Goal: Task Accomplishment & Management: Manage account settings

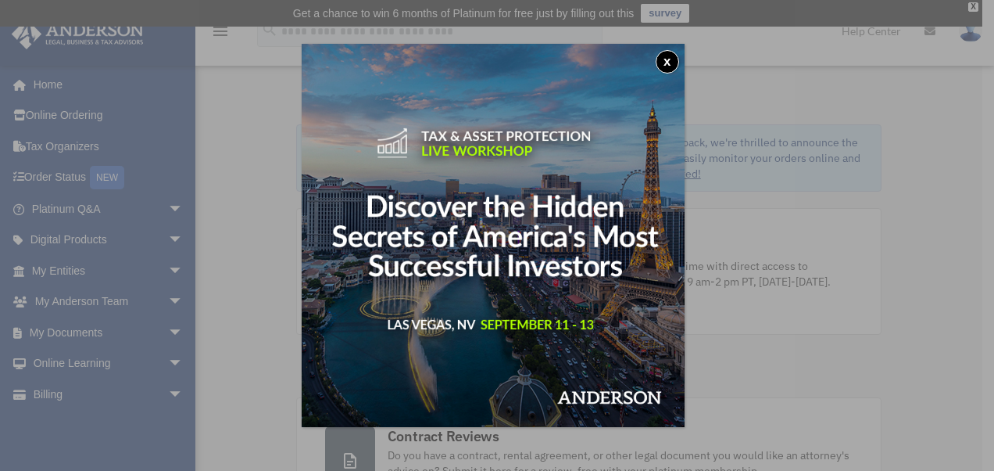
click at [675, 64] on button "x" at bounding box center [667, 61] width 23 height 23
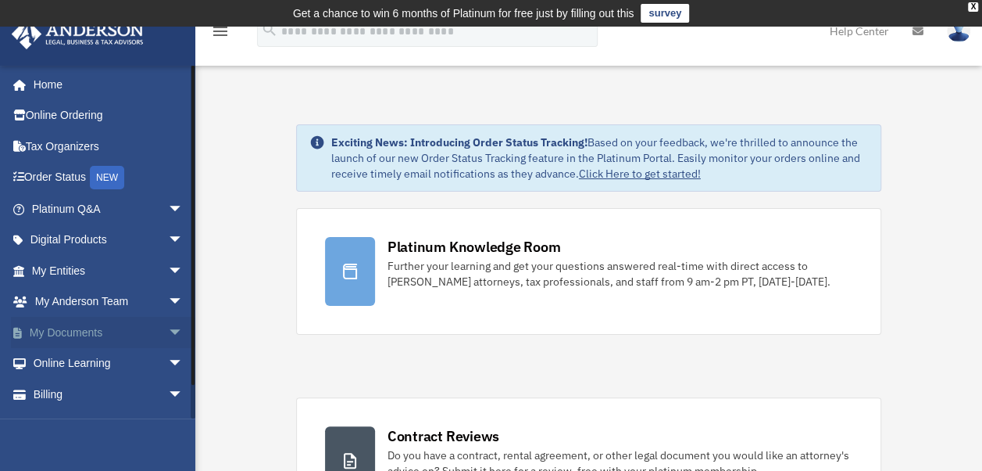
click at [168, 331] on span "arrow_drop_down" at bounding box center [183, 333] width 31 height 32
click at [58, 367] on link "Box" at bounding box center [114, 363] width 185 height 31
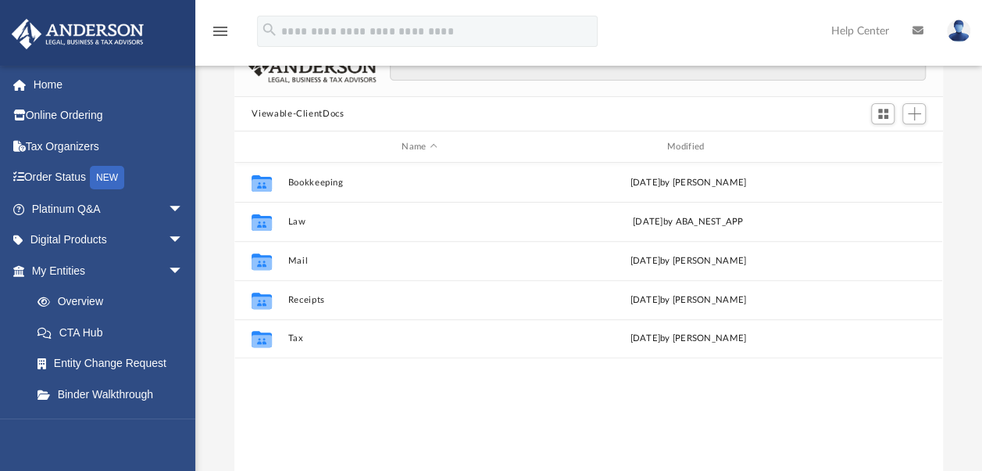
scroll to position [131, 0]
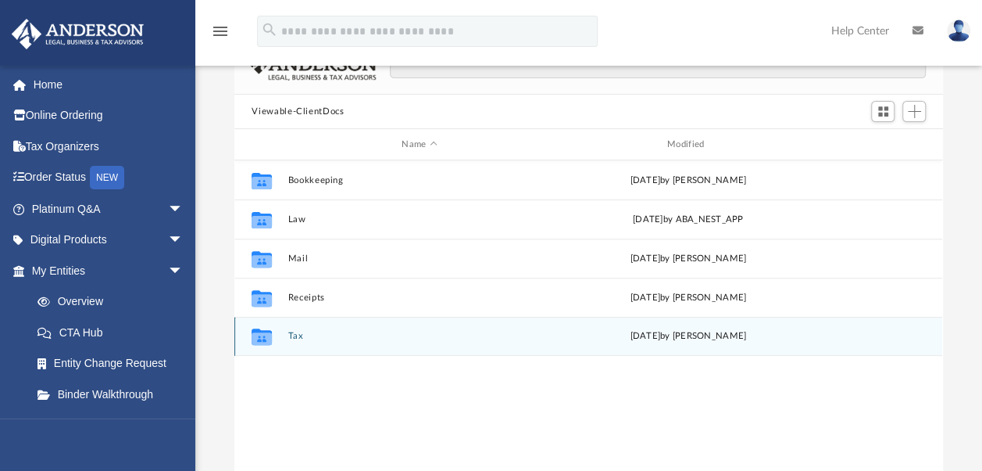
click at [258, 338] on icon "grid" at bounding box center [262, 338] width 20 height 13
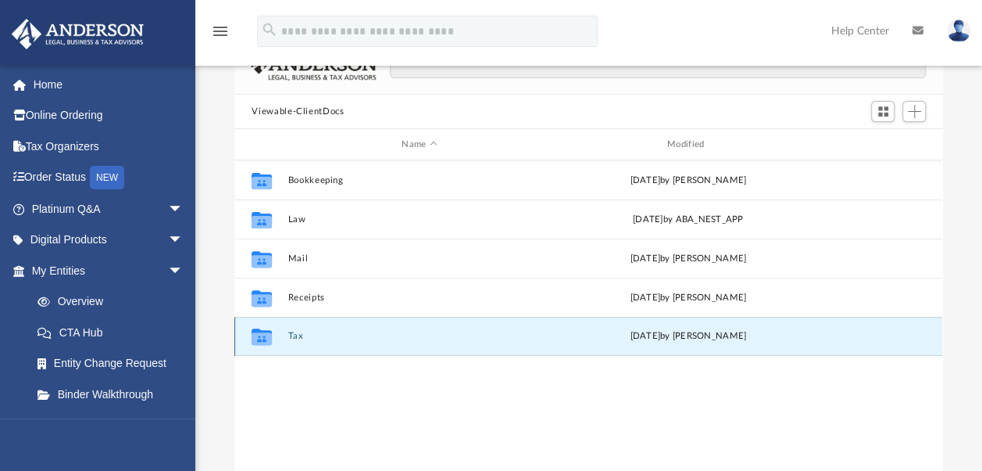
click at [269, 342] on icon "grid" at bounding box center [262, 338] width 20 height 13
click at [268, 338] on icon "grid" at bounding box center [262, 338] width 20 height 13
click at [685, 339] on div "[DATE] by [PERSON_NAME]" at bounding box center [688, 336] width 263 height 14
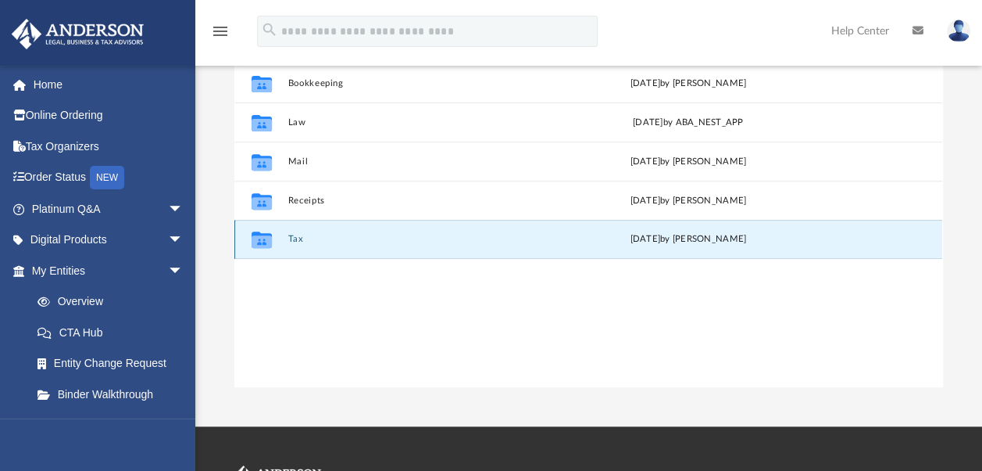
scroll to position [228, 0]
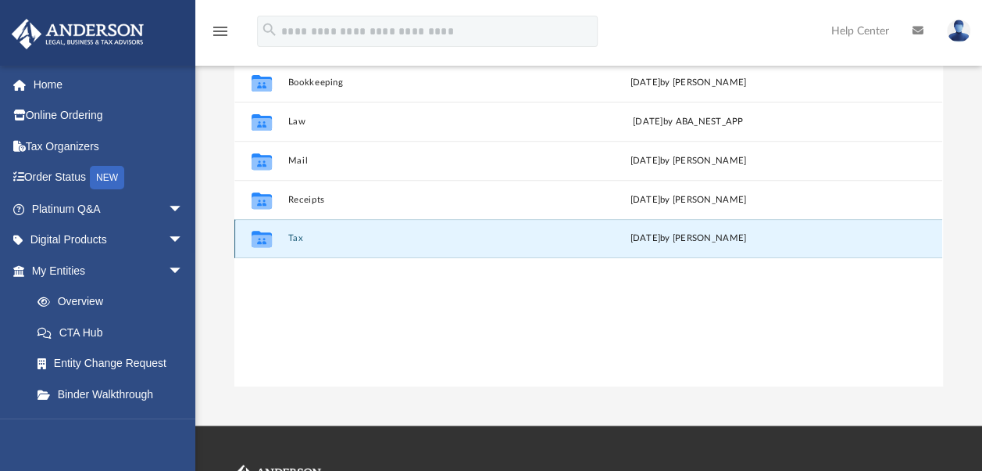
click at [303, 242] on button "Tax" at bounding box center [419, 238] width 263 height 10
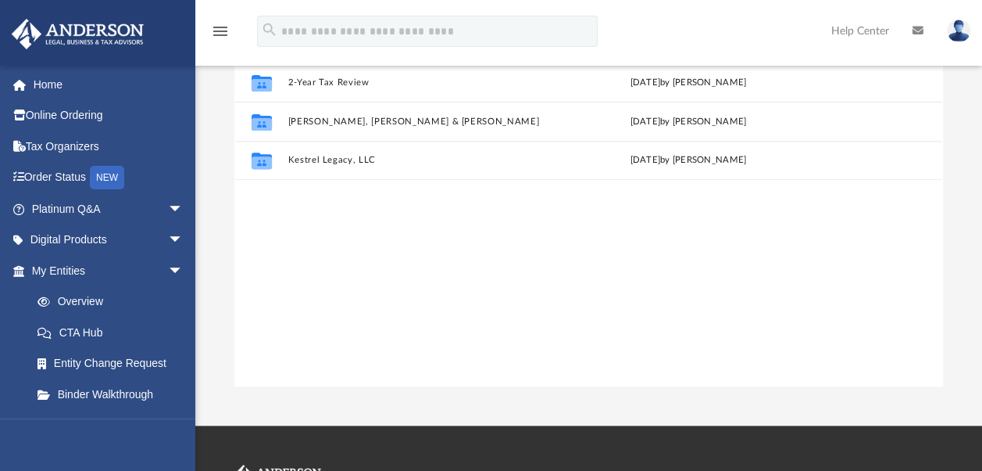
click at [268, 248] on div "Collaborated Folder 2-Year Tax Review [DATE] by [PERSON_NAME] Collaborated Fold…" at bounding box center [588, 225] width 708 height 324
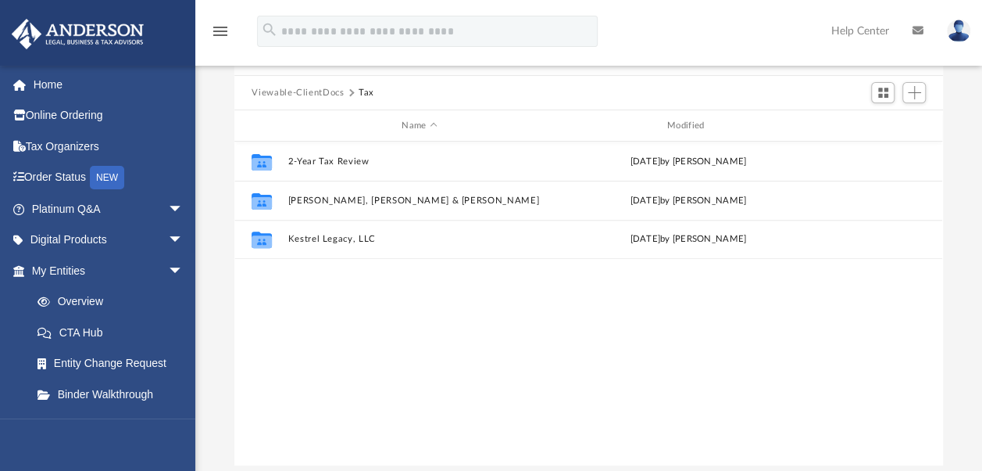
scroll to position [150, 0]
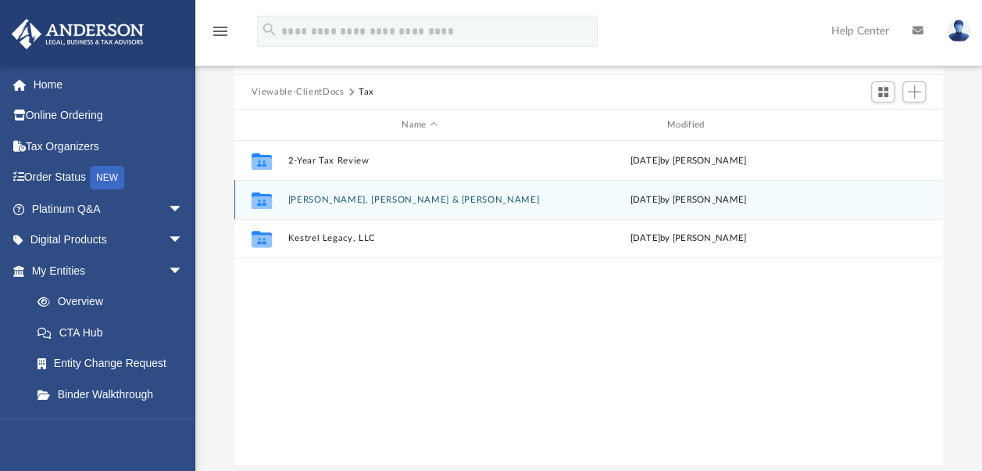
click at [320, 202] on button "[PERSON_NAME], [PERSON_NAME] & [PERSON_NAME]" at bounding box center [419, 200] width 263 height 10
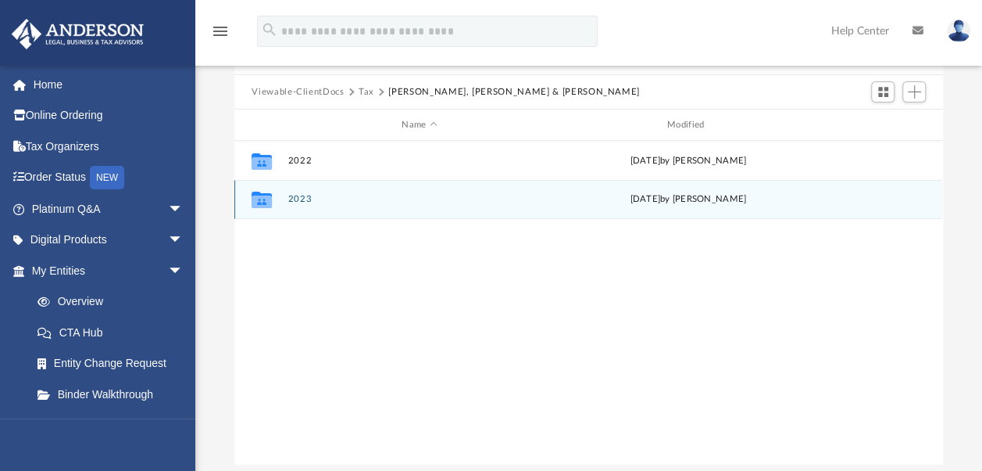
click at [270, 209] on icon "Collaborated Folder" at bounding box center [261, 199] width 25 height 25
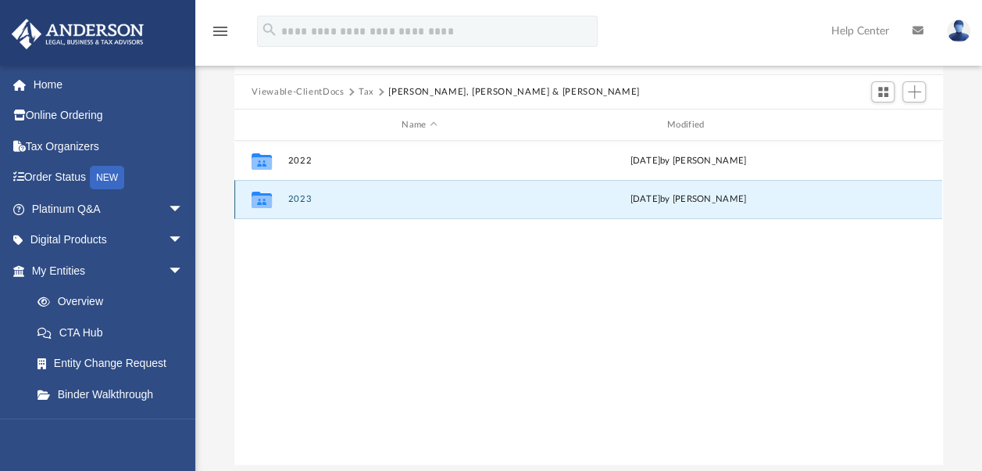
click at [272, 208] on icon "Collaborated Folder" at bounding box center [261, 199] width 25 height 25
click at [302, 200] on button "2023" at bounding box center [419, 199] width 263 height 10
click at [295, 199] on button "2023" at bounding box center [419, 199] width 263 height 10
click at [259, 209] on icon "Collaborated Folder" at bounding box center [261, 199] width 25 height 25
click at [263, 200] on icon "grid" at bounding box center [262, 201] width 20 height 13
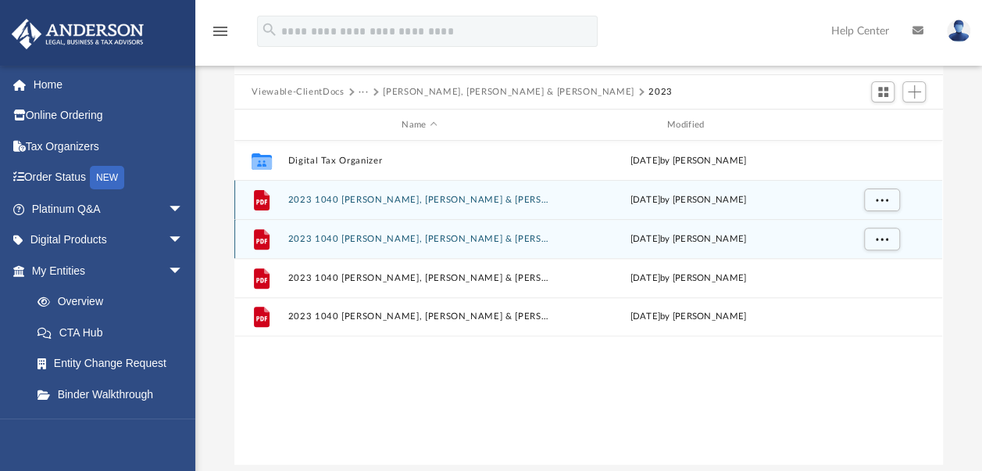
click at [313, 234] on button "2023 1040 [PERSON_NAME], [PERSON_NAME] & [PERSON_NAME] - e-file authorization -…" at bounding box center [419, 239] width 263 height 10
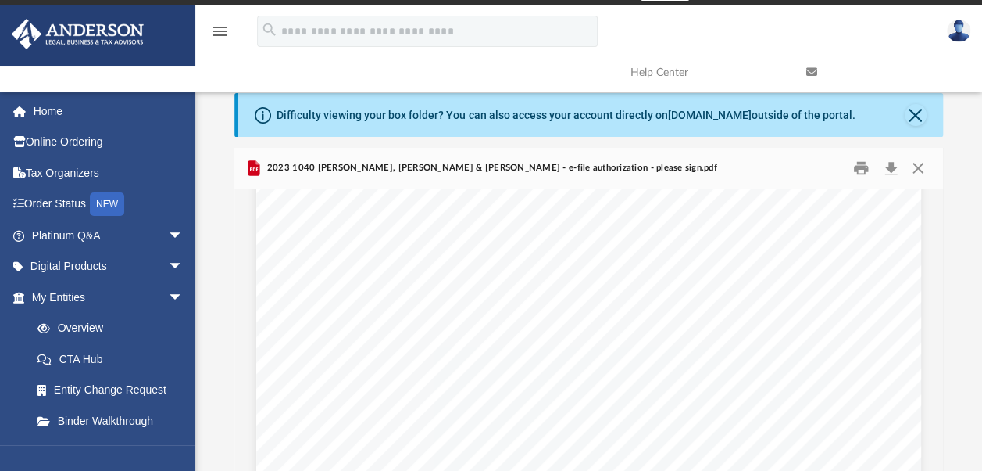
scroll to position [0, 0]
click at [917, 160] on button "Close" at bounding box center [918, 168] width 28 height 24
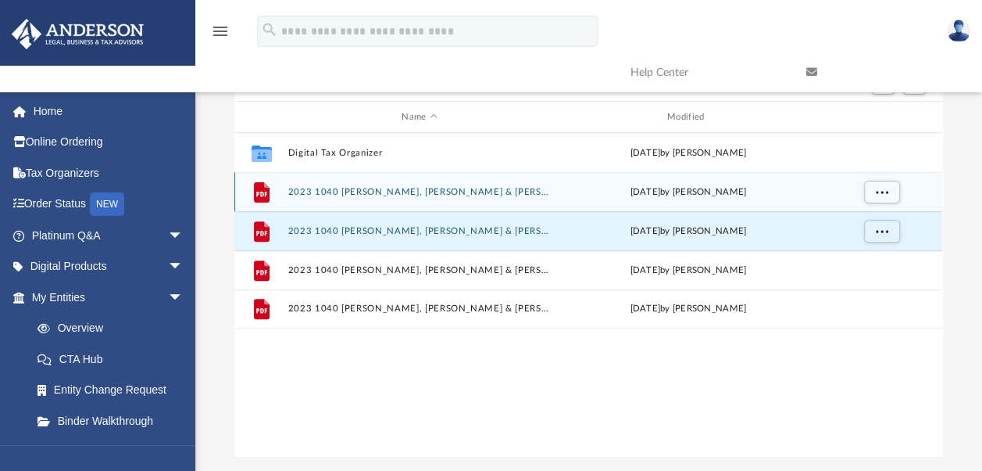
scroll to position [166, 0]
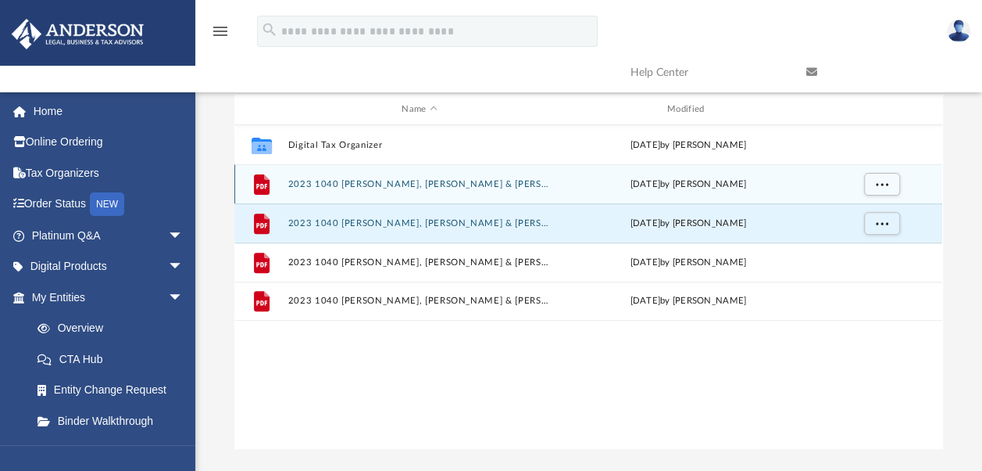
click at [297, 185] on button "2023 1040 [PERSON_NAME], [PERSON_NAME] & [PERSON_NAME] - (FEDERAL) Print, Sign,…" at bounding box center [419, 184] width 263 height 10
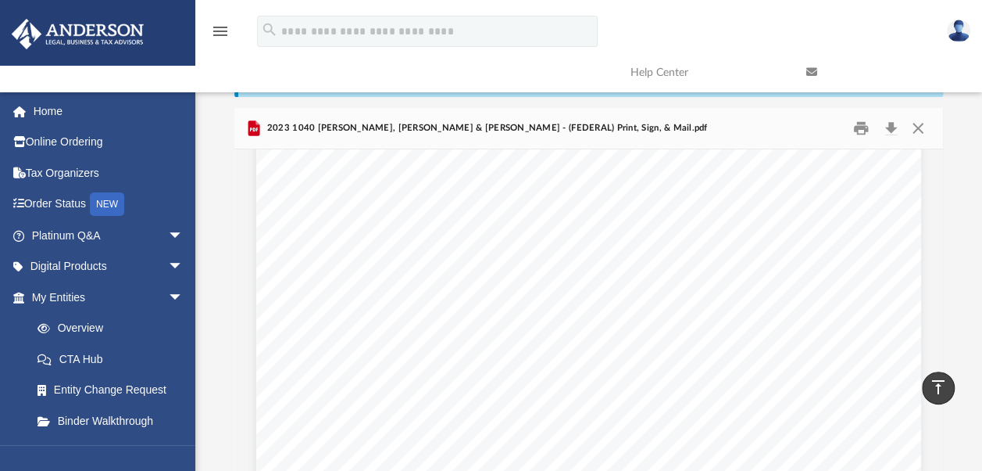
scroll to position [0, 0]
